Goal: Task Accomplishment & Management: Use online tool/utility

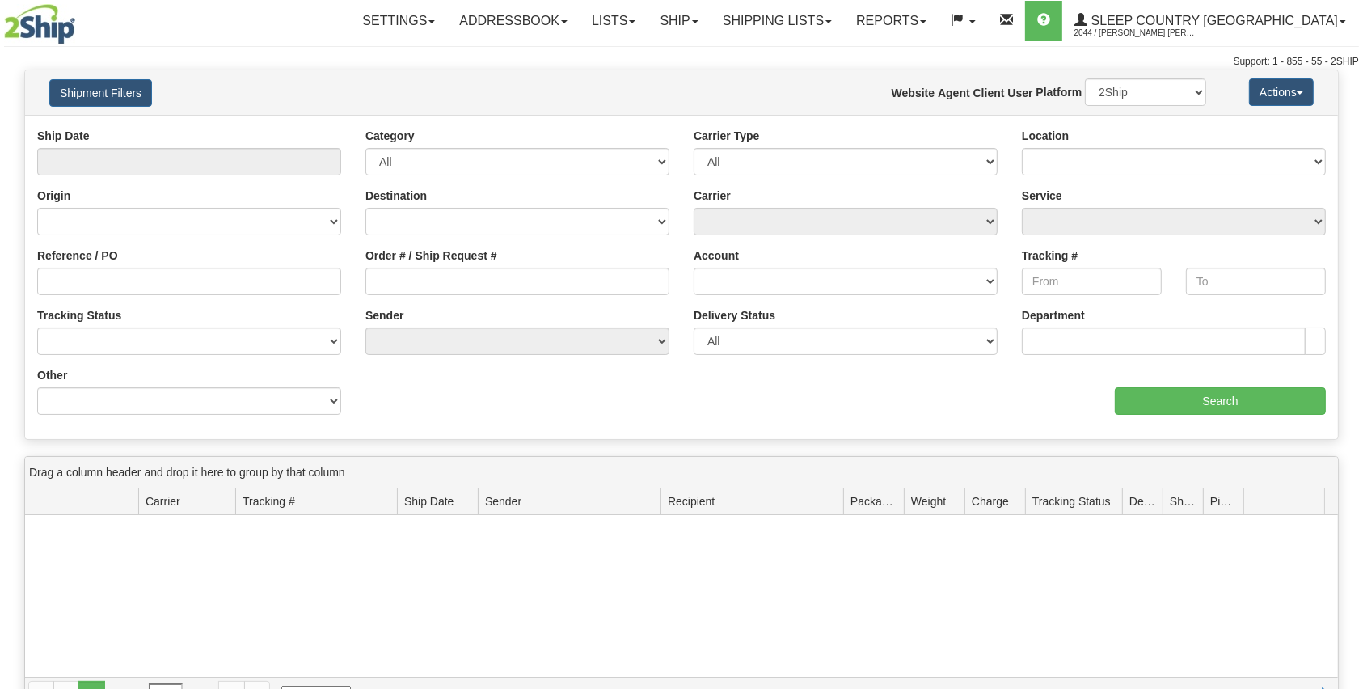
type input "From [DATE] To [DATE]"
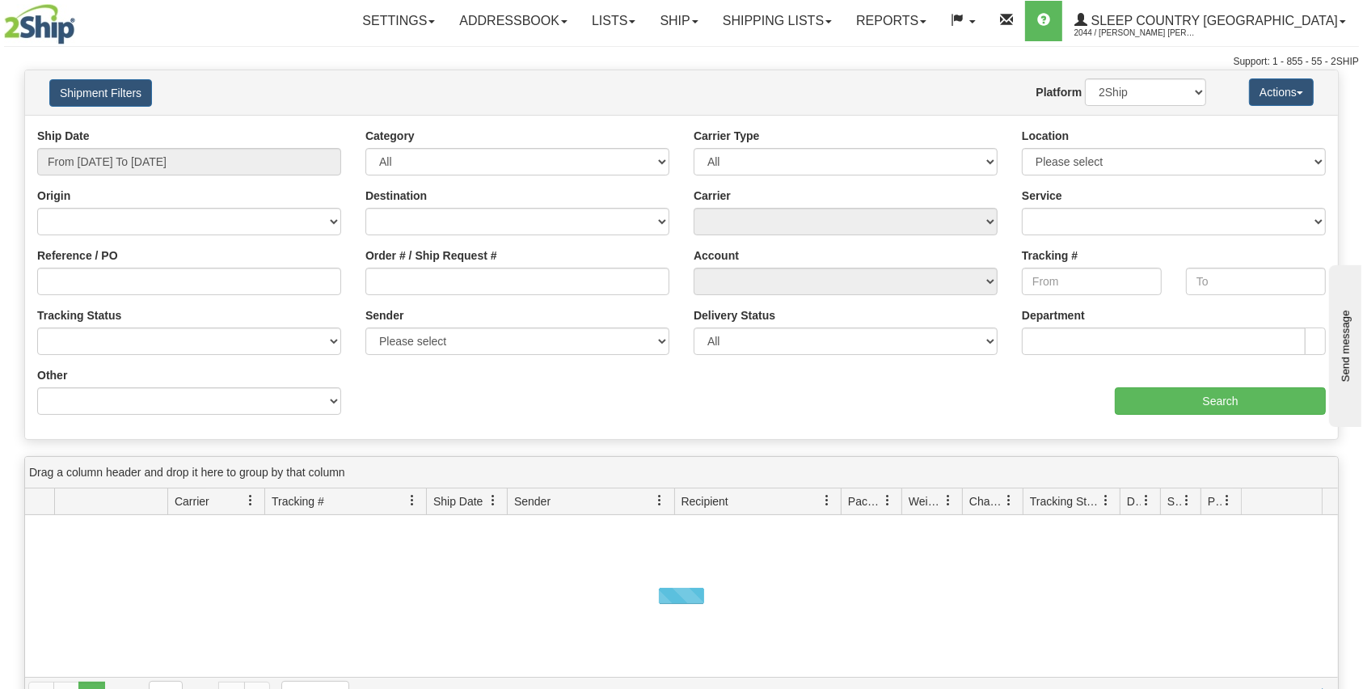
click at [344, 200] on div "Origin Canada United States Mexico Puerto Rico Romania Australia New Zealand So…" at bounding box center [189, 218] width 328 height 60
click at [441, 283] on input "Order # / Ship Request #" at bounding box center [517, 281] width 304 height 27
paste input "9000H961657"
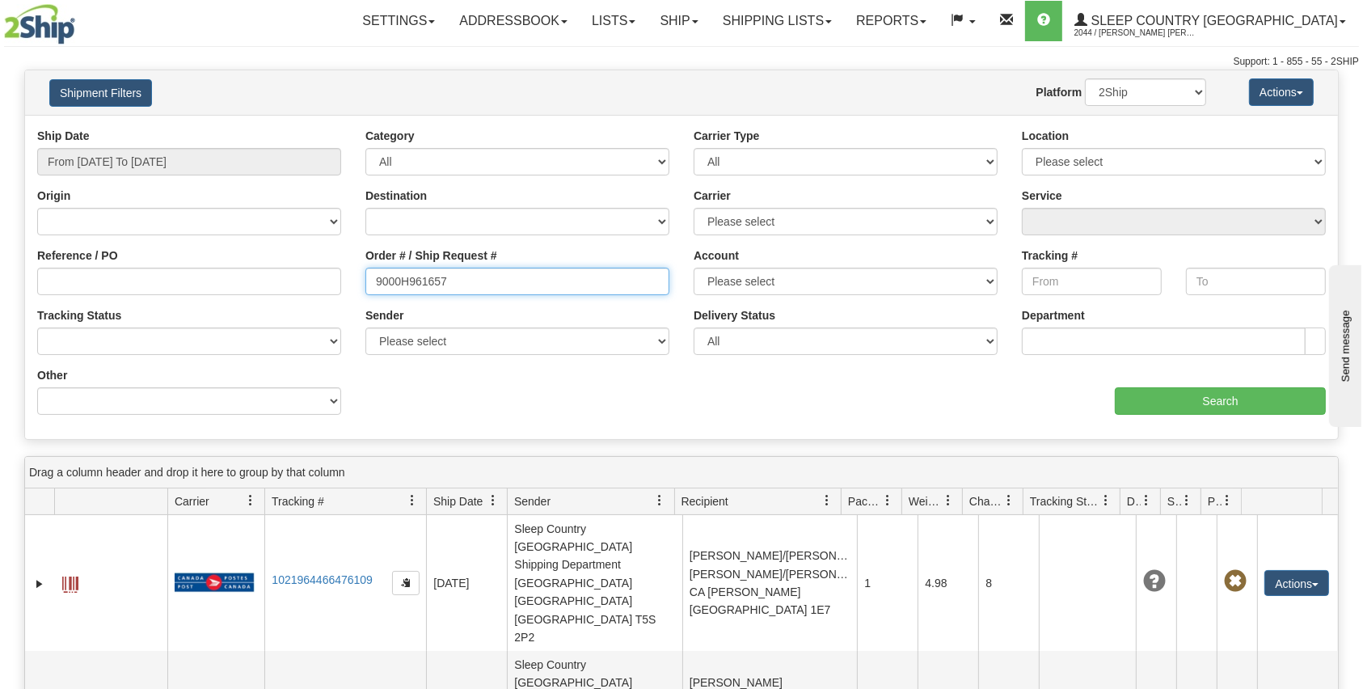
type input "9000H961657"
click at [214, 157] on input "From 08/11/2025 To 08/12/2025" at bounding box center [189, 161] width 304 height 27
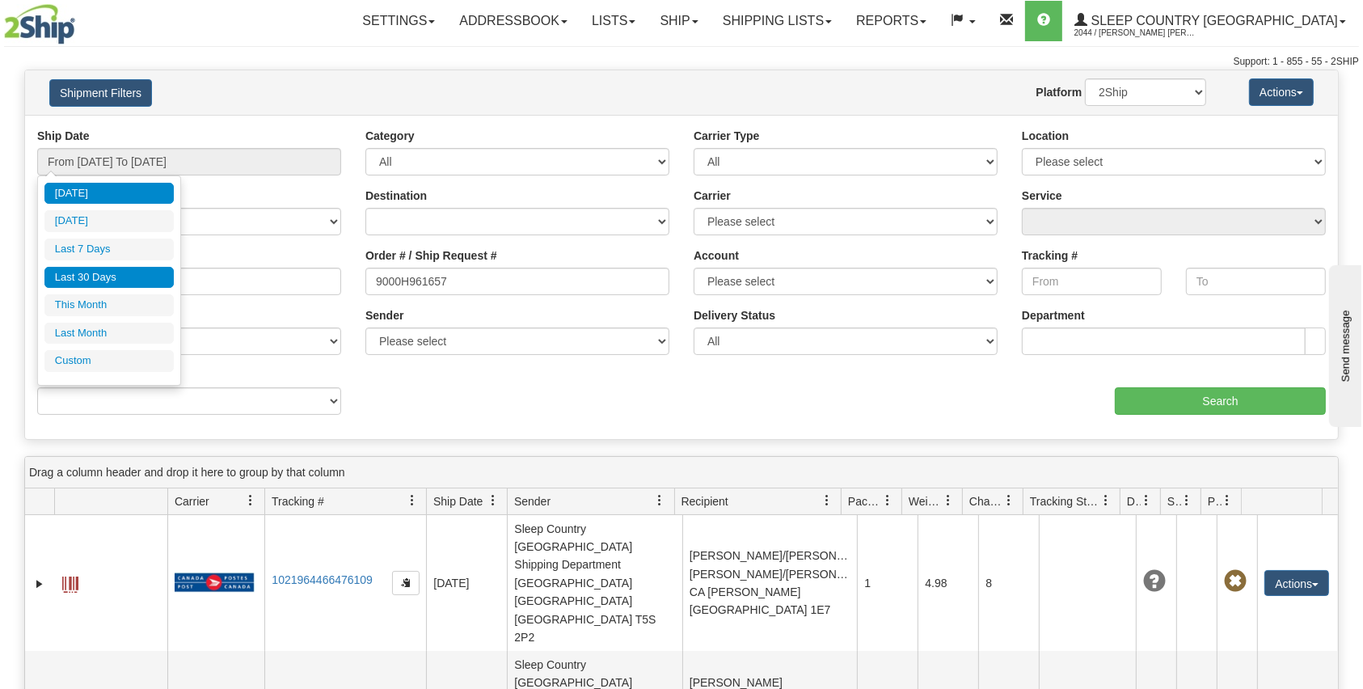
click at [88, 280] on li "Last 30 Days" at bounding box center [108, 278] width 129 height 22
type input "From 07/14/2025 To 08/12/2025"
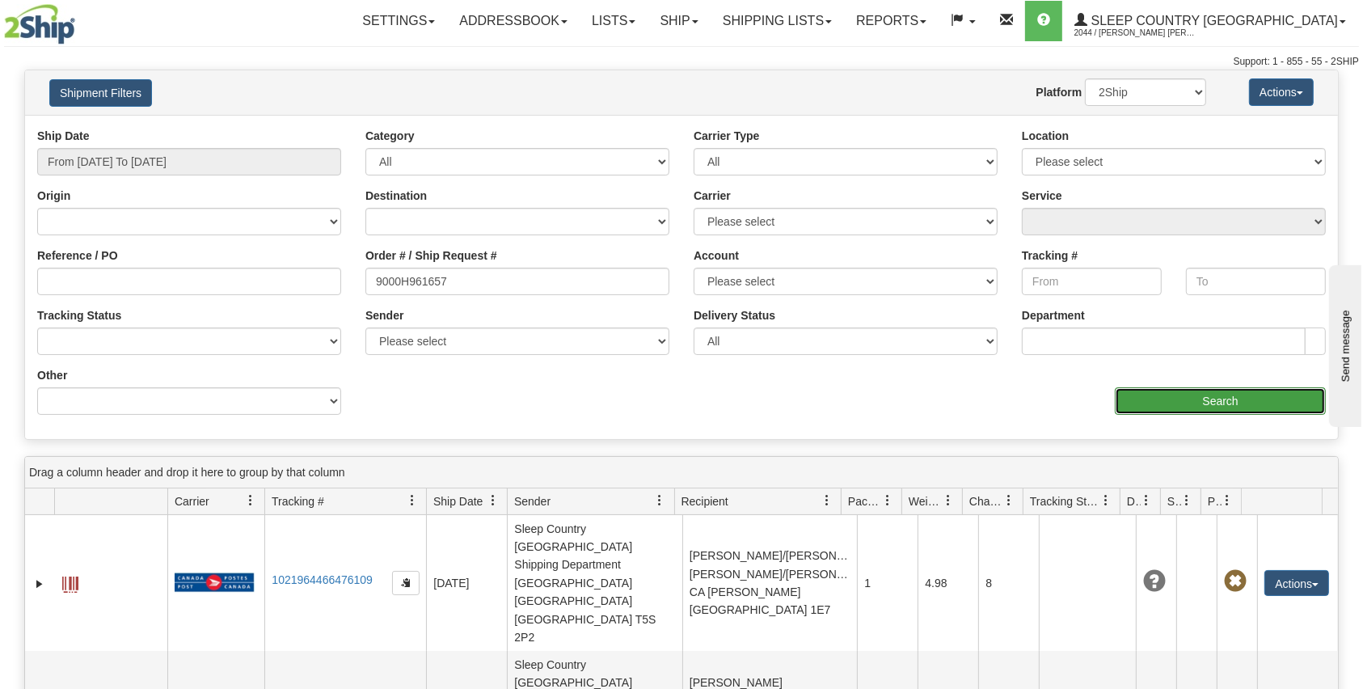
click at [1227, 408] on input "Search" at bounding box center [1220, 400] width 211 height 27
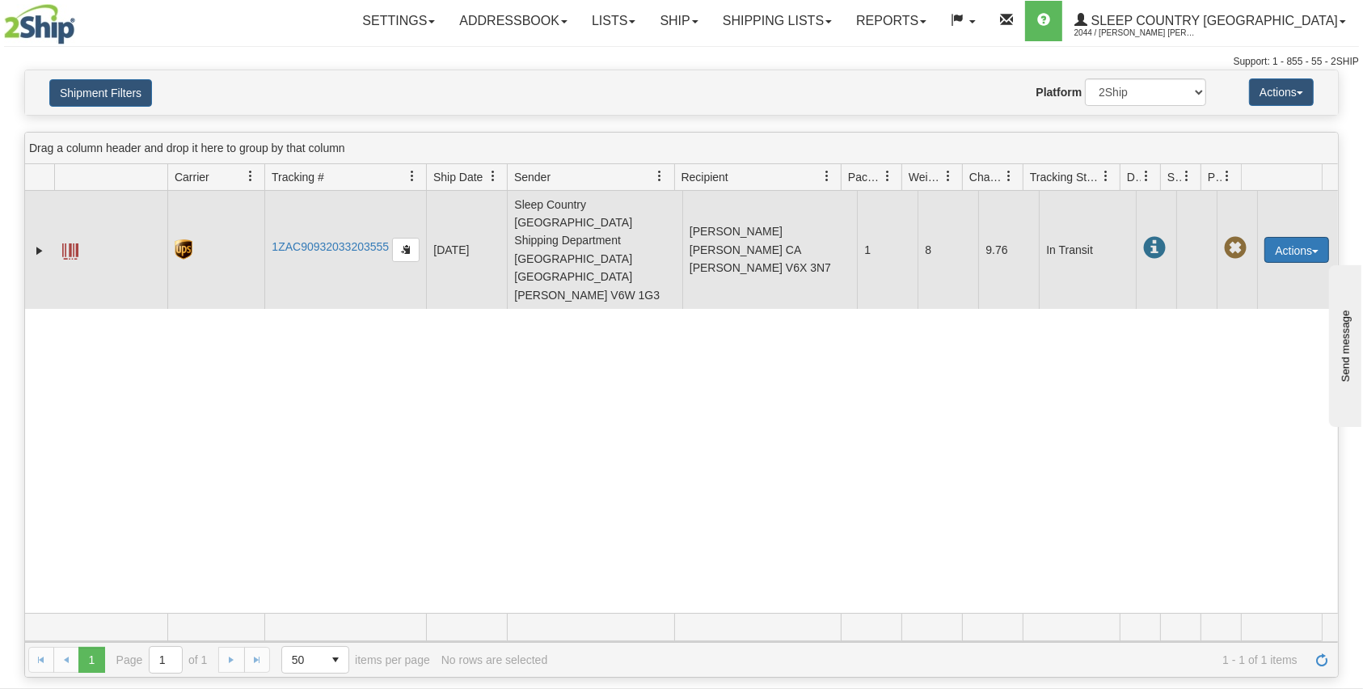
click at [1283, 237] on button "Actions" at bounding box center [1296, 250] width 65 height 26
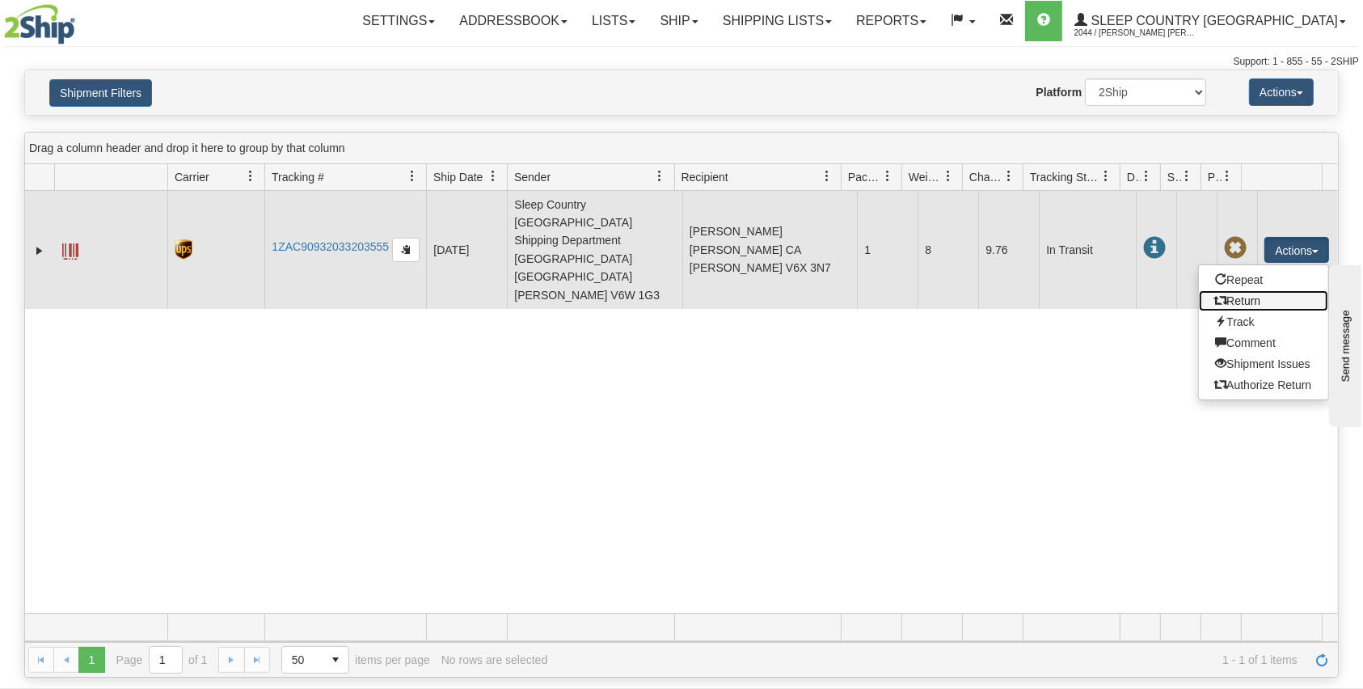
click at [1234, 290] on link "Return" at bounding box center [1263, 300] width 129 height 21
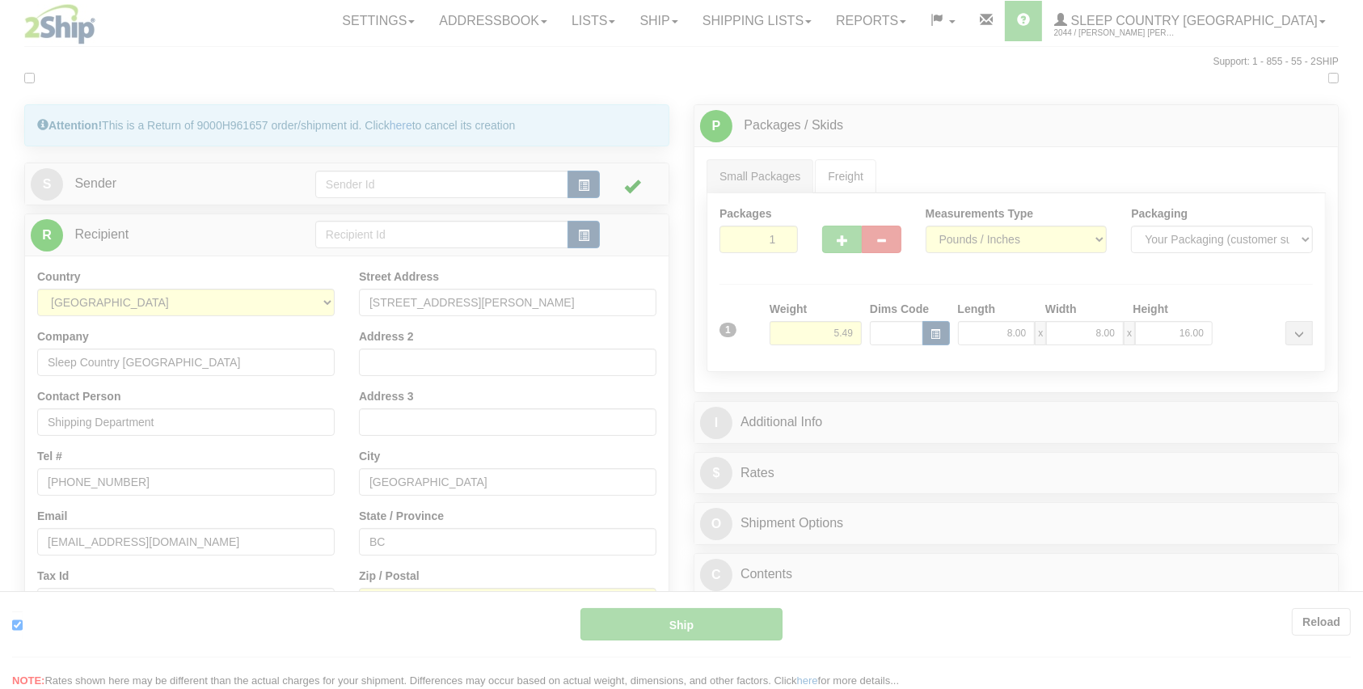
type input "11"
type input "10:16"
type input "16:00"
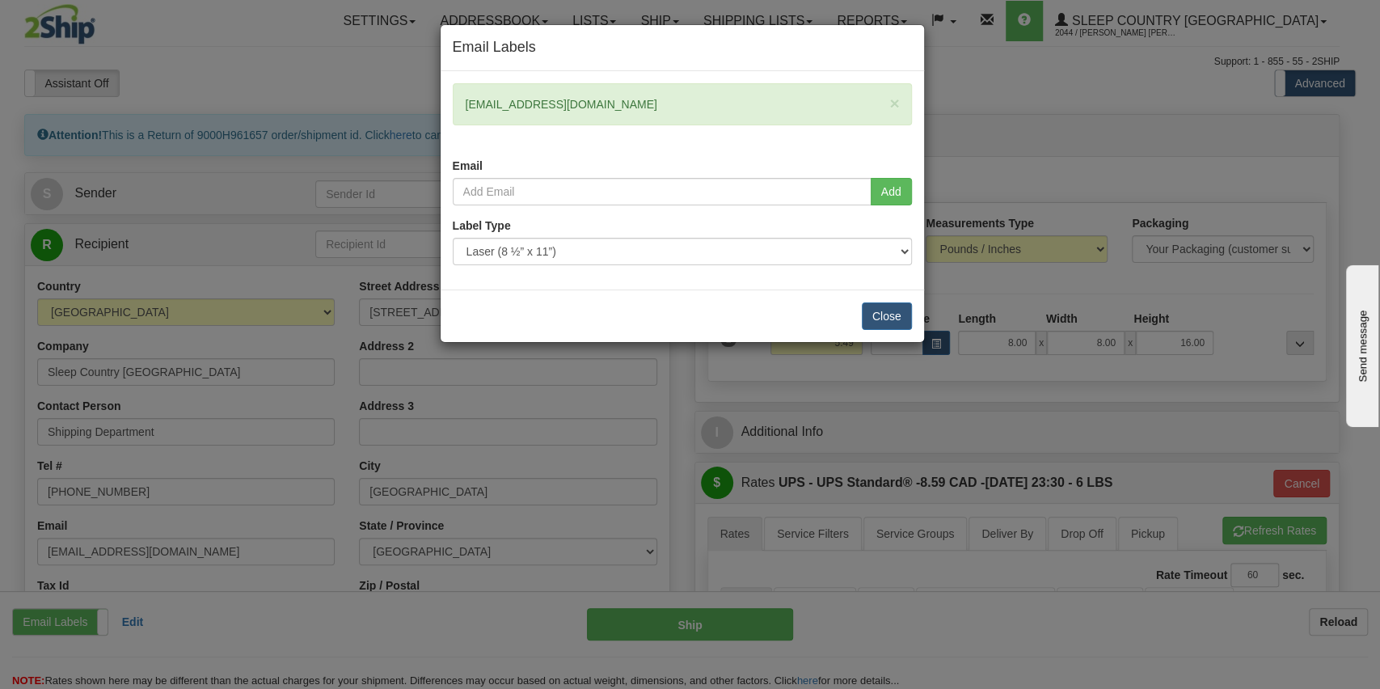
drag, startPoint x: 614, startPoint y: 103, endPoint x: 375, endPoint y: 87, distance: 239.8
click at [375, 87] on div "Email Labels × qiuqiuqiu911@gmail.com Email Add Label Type" at bounding box center [690, 344] width 1380 height 689
copy div "qiuqiuqiu911@gmail.com"
